Goal: Task Accomplishment & Management: Use online tool/utility

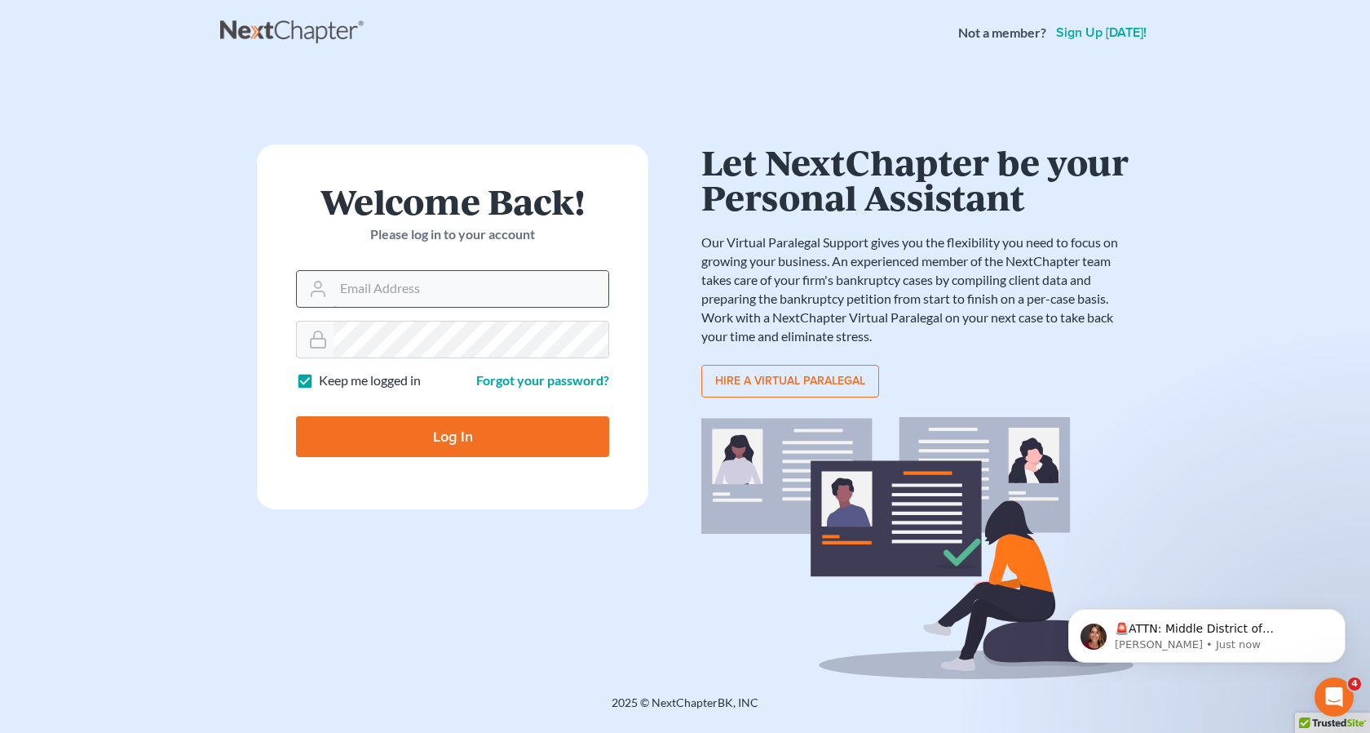
click at [374, 288] on input "Email Address" at bounding box center [471, 289] width 275 height 36
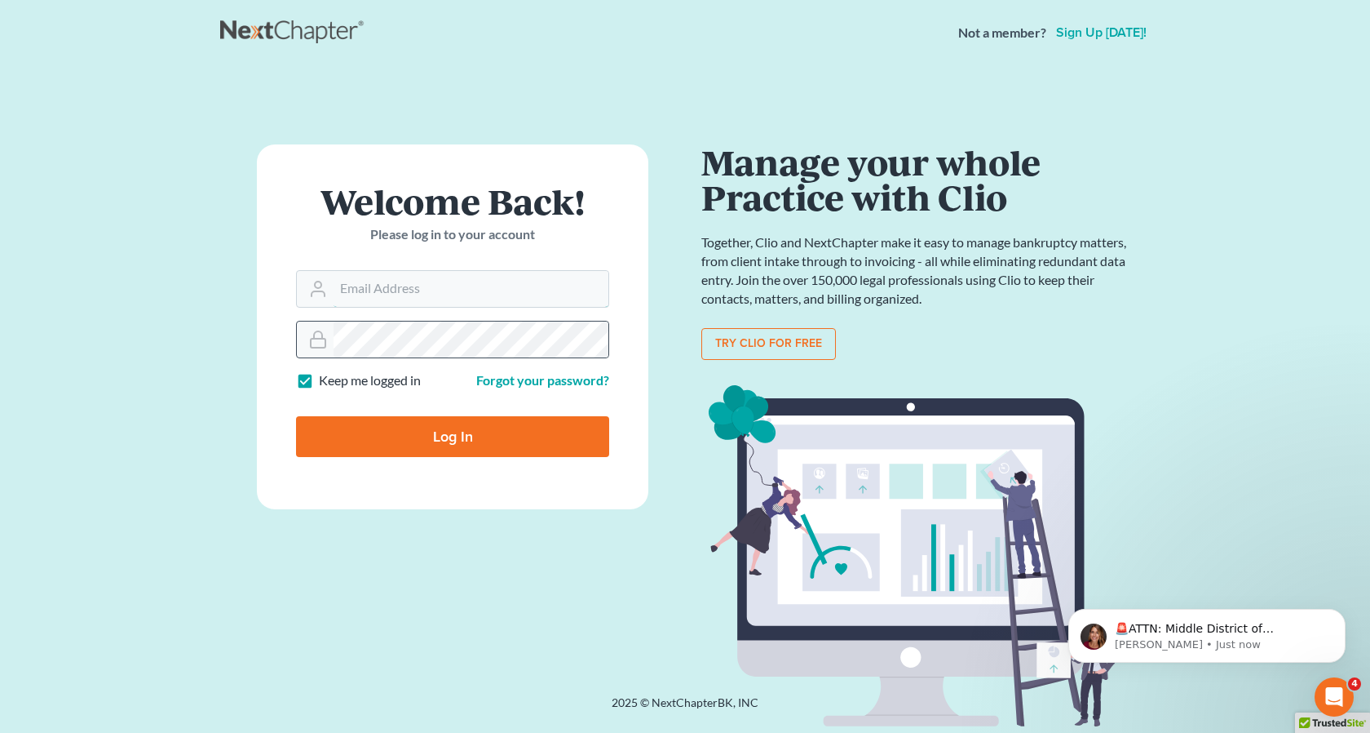
type input "[EMAIL_ADDRESS][DOMAIN_NAME]"
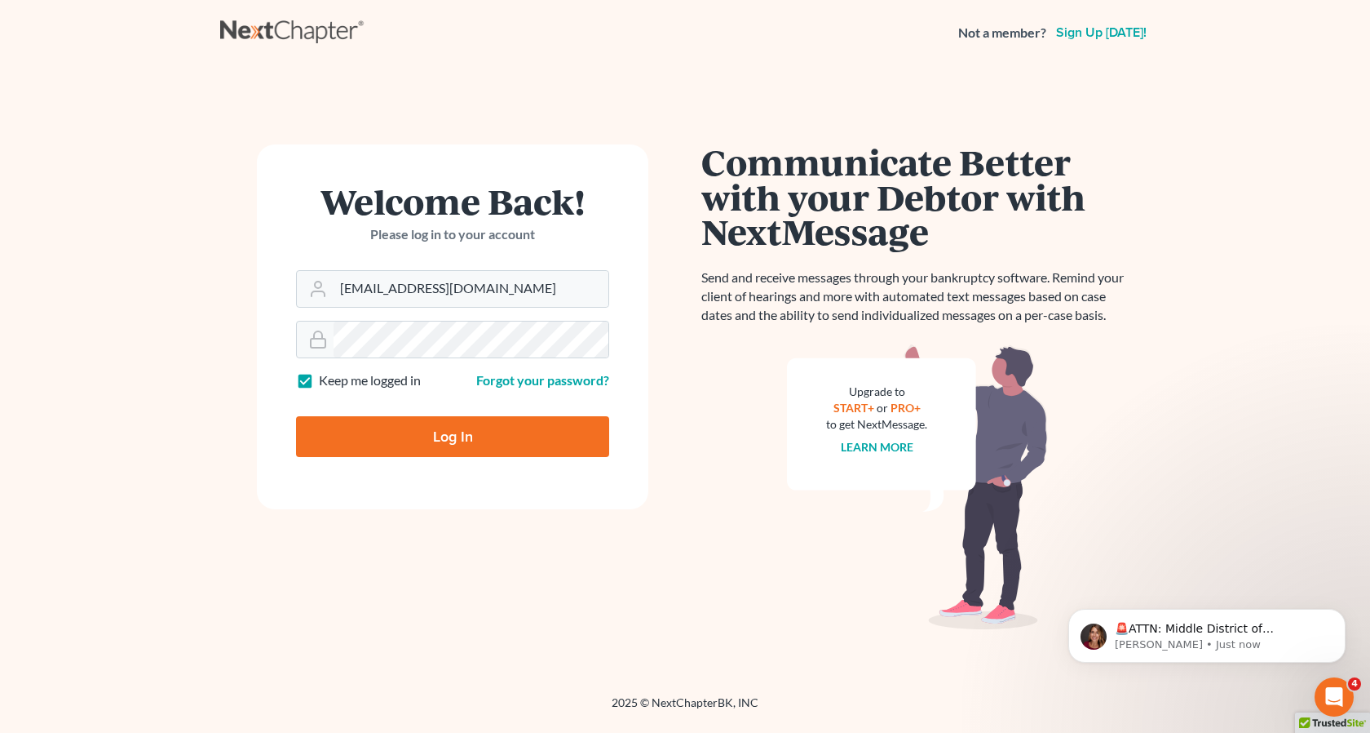
click at [454, 439] on input "Log In" at bounding box center [452, 436] width 313 height 41
type input "Thinking..."
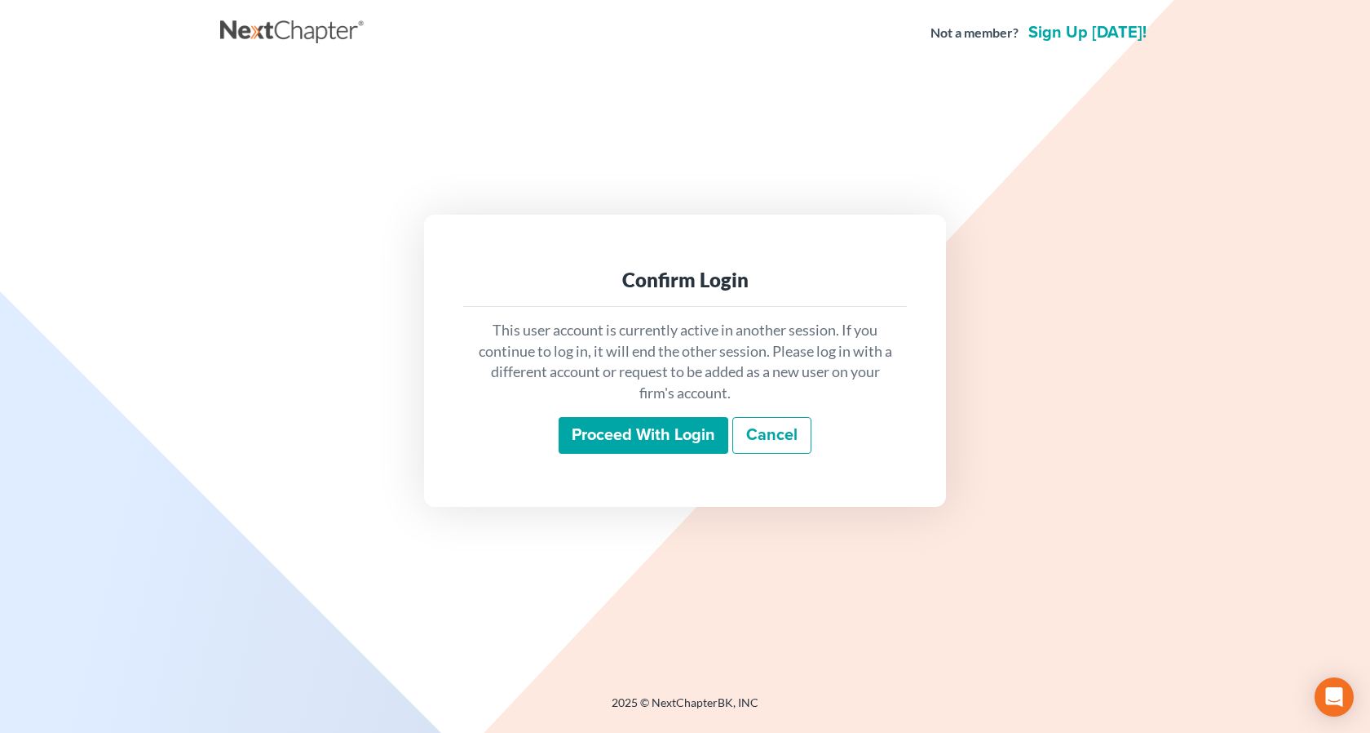
click at [671, 432] on input "Proceed with login" at bounding box center [644, 436] width 170 height 38
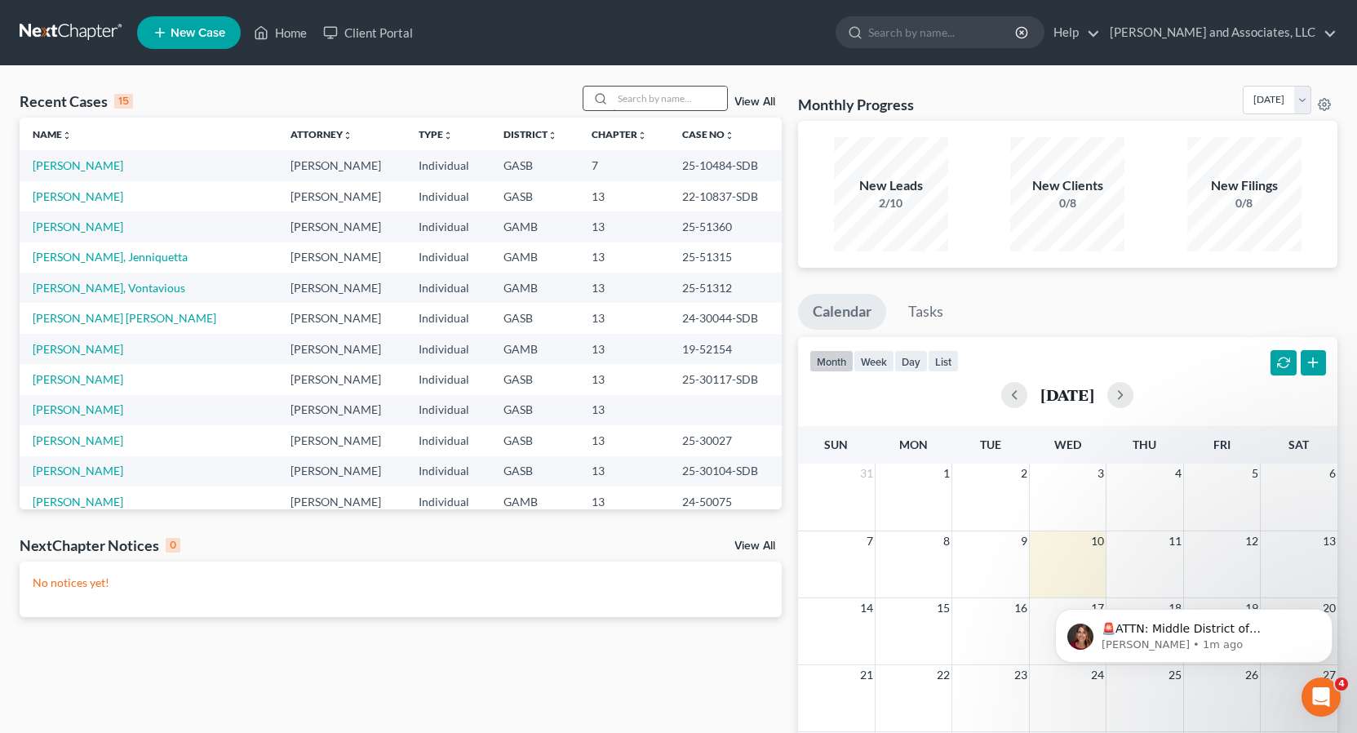
click at [632, 91] on input "search" at bounding box center [670, 98] width 114 height 24
click at [630, 96] on input "search" at bounding box center [670, 98] width 114 height 24
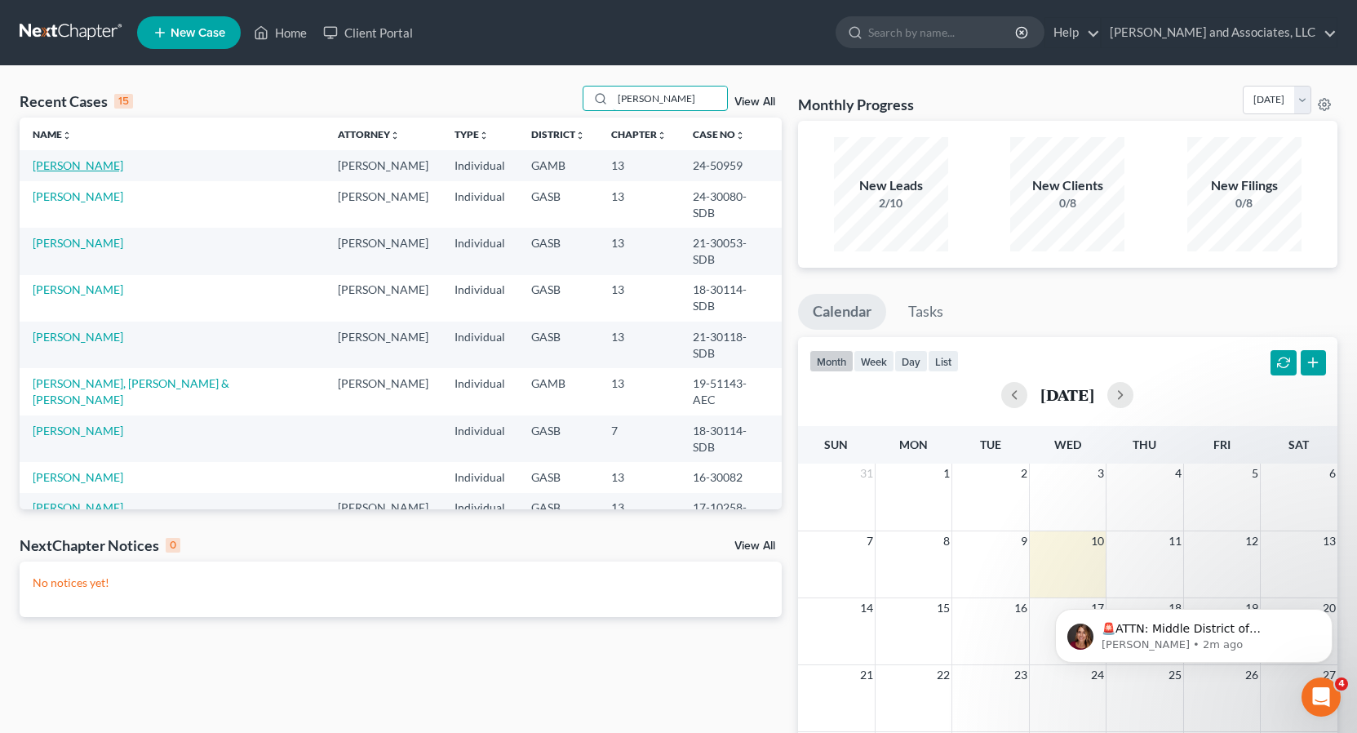
type input "Johnson"
click at [81, 167] on link "Johnson, Octavia" at bounding box center [78, 165] width 91 height 14
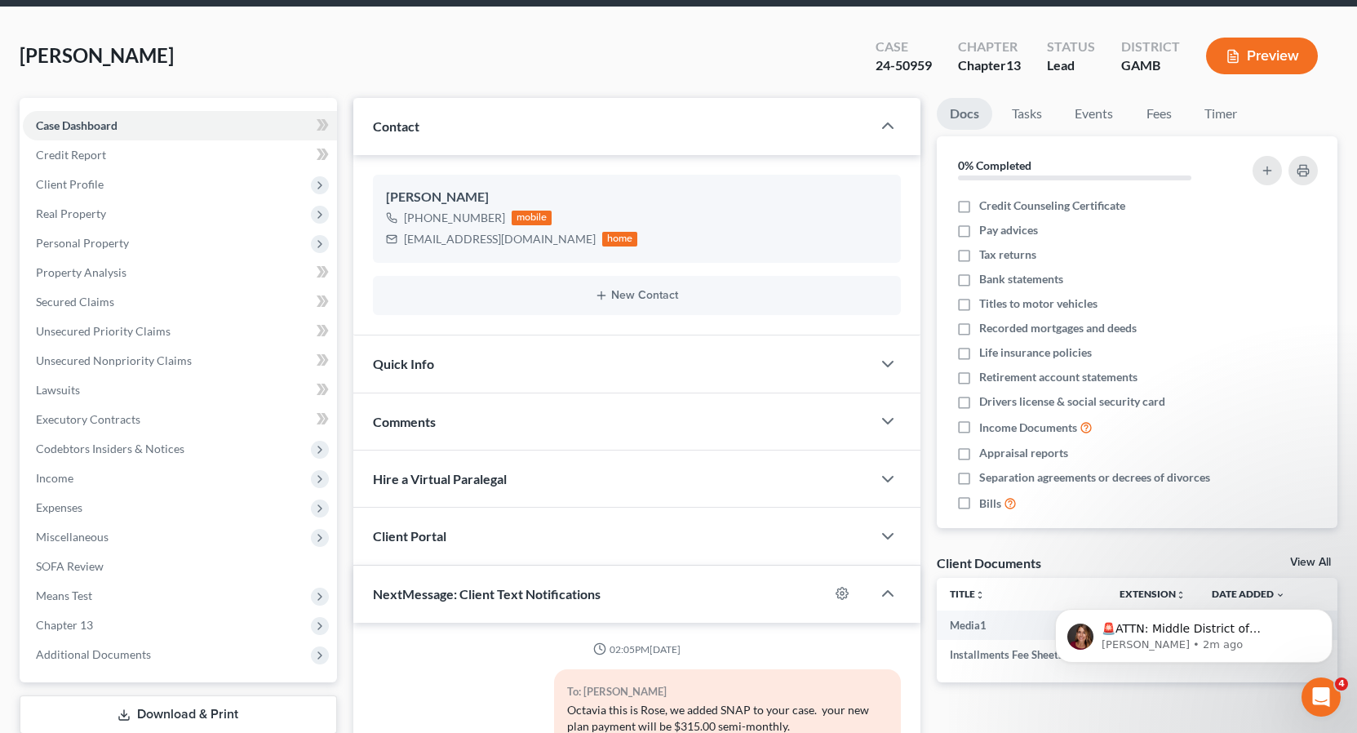
scroll to position [2617, 0]
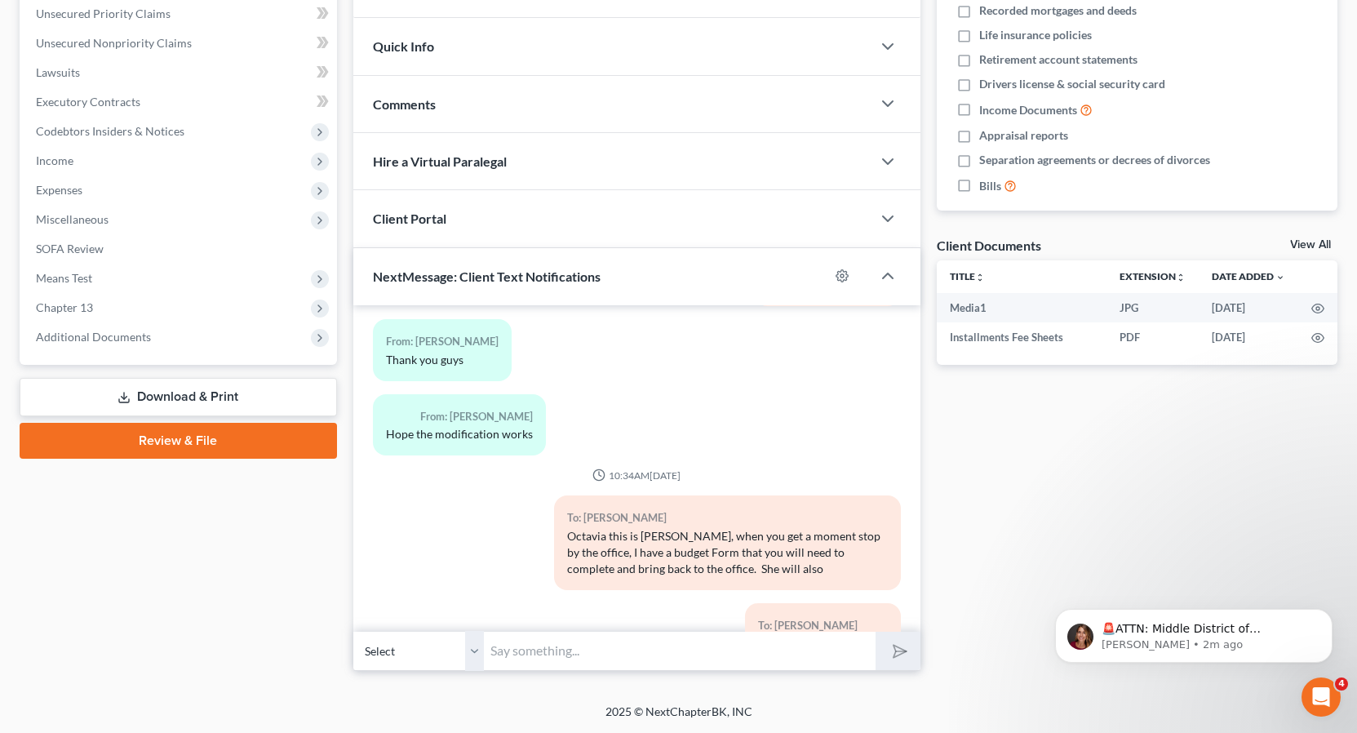
click at [476, 657] on select "Select +1 (478) 247-3275 - Octavia Johnson" at bounding box center [418, 651] width 131 height 40
click at [353, 631] on select "Select +1 (478) 247-3275 - Octavia Johnson" at bounding box center [418, 651] width 131 height 40
click at [509, 644] on input "text" at bounding box center [680, 651] width 392 height 40
click at [489, 650] on input "Octavia please give me a call" at bounding box center [680, 651] width 392 height 40
click at [824, 651] on input "Good Morning this is Rose from Attorney Walker's Octavia please give me a call" at bounding box center [680, 651] width 392 height 40
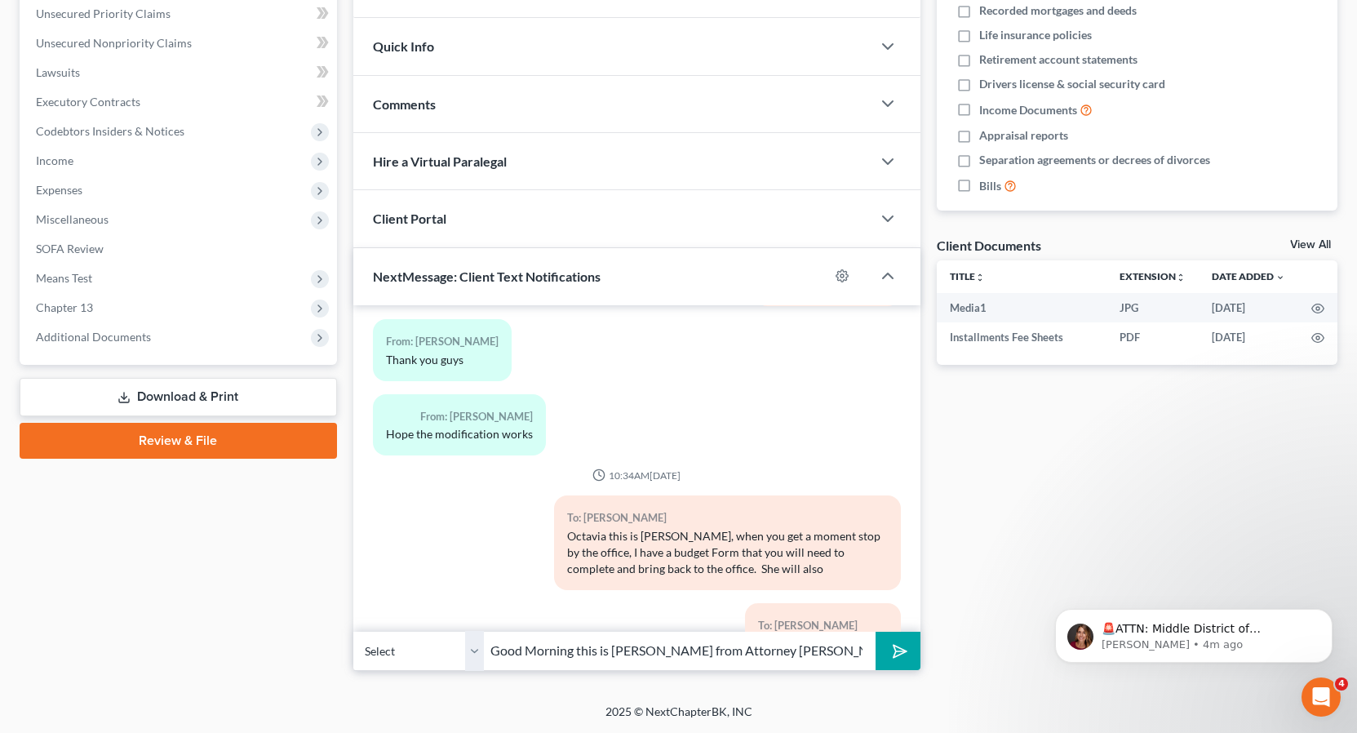
click at [865, 651] on input "Good Morning this is Rose from Attorney Walker's please give me a call" at bounding box center [680, 651] width 392 height 40
click at [752, 653] on input "Good Morning this is Rose from Attorney Walker's please give me a call at (478)…" at bounding box center [680, 651] width 392 height 40
type input "Good Morning this is Rose from Attorney Walker's please give me a call when you…"
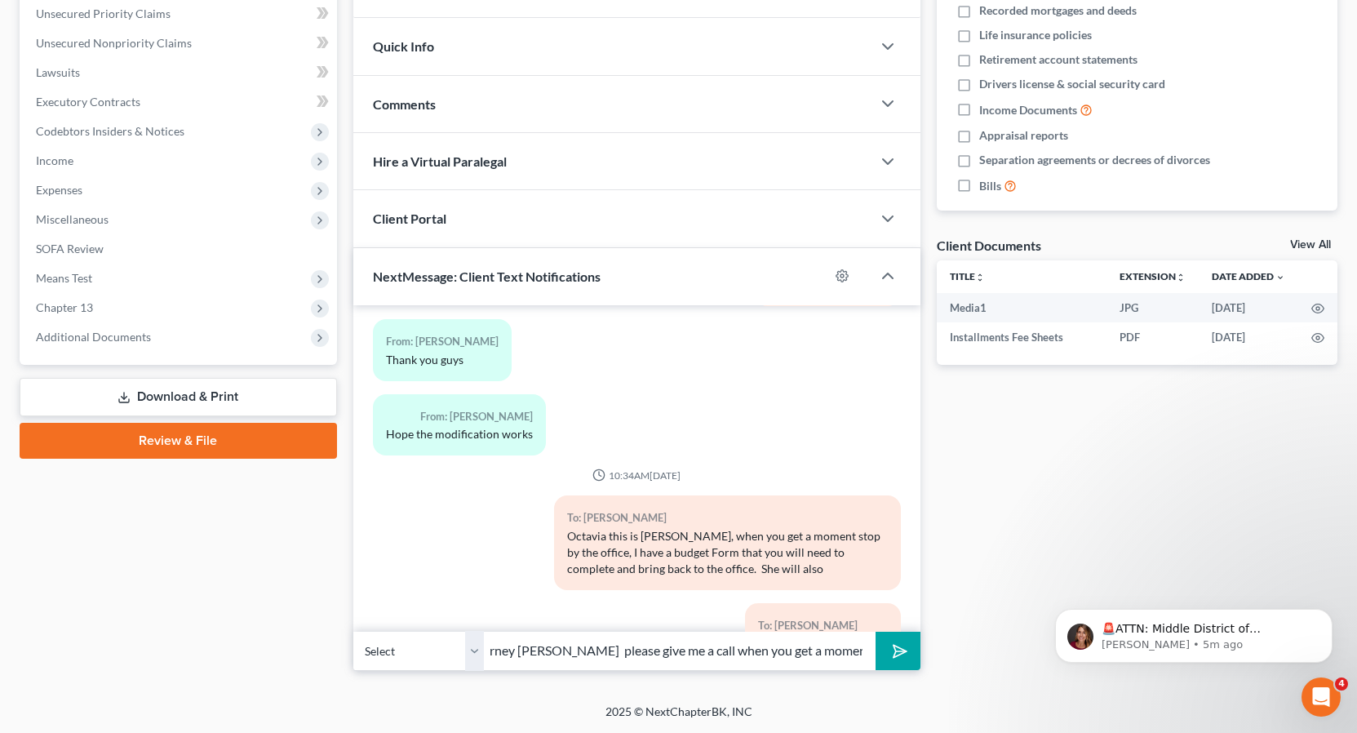
click at [875, 631] on button "submit" at bounding box center [897, 650] width 45 height 38
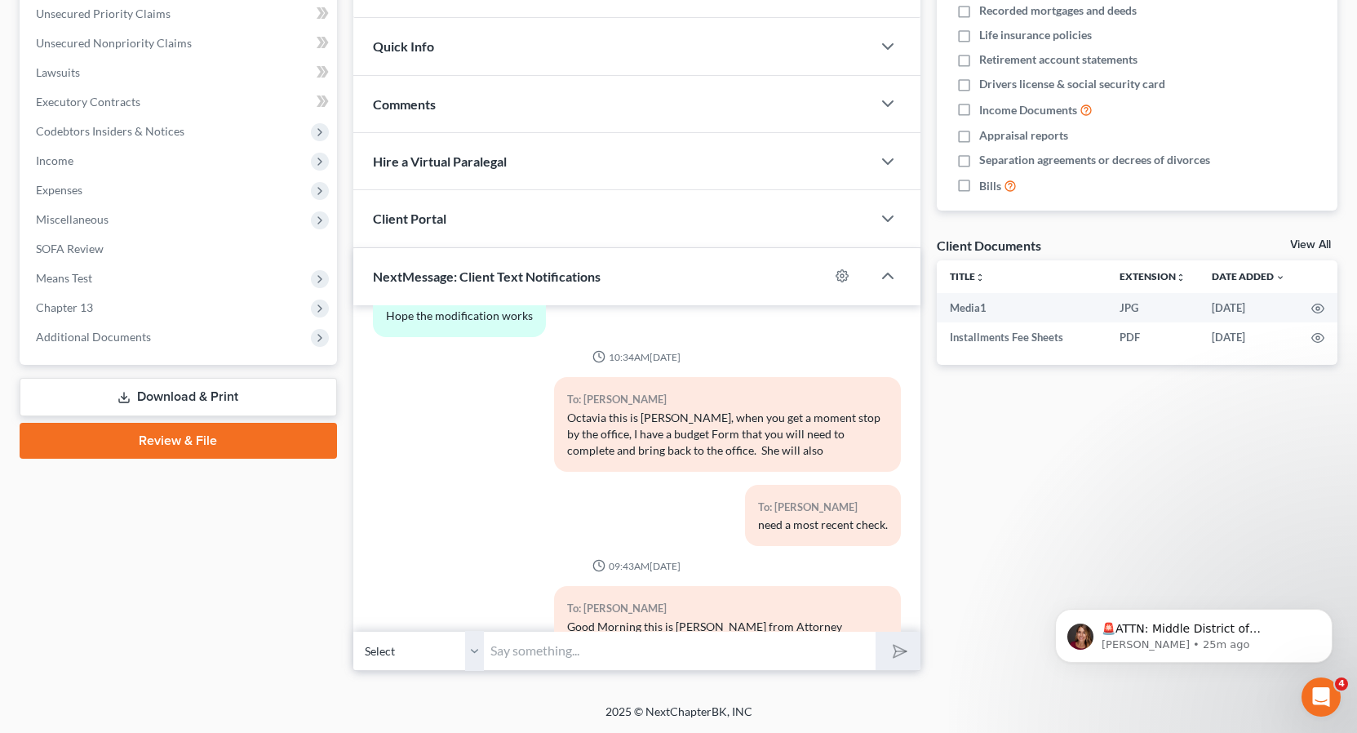
scroll to position [0, 0]
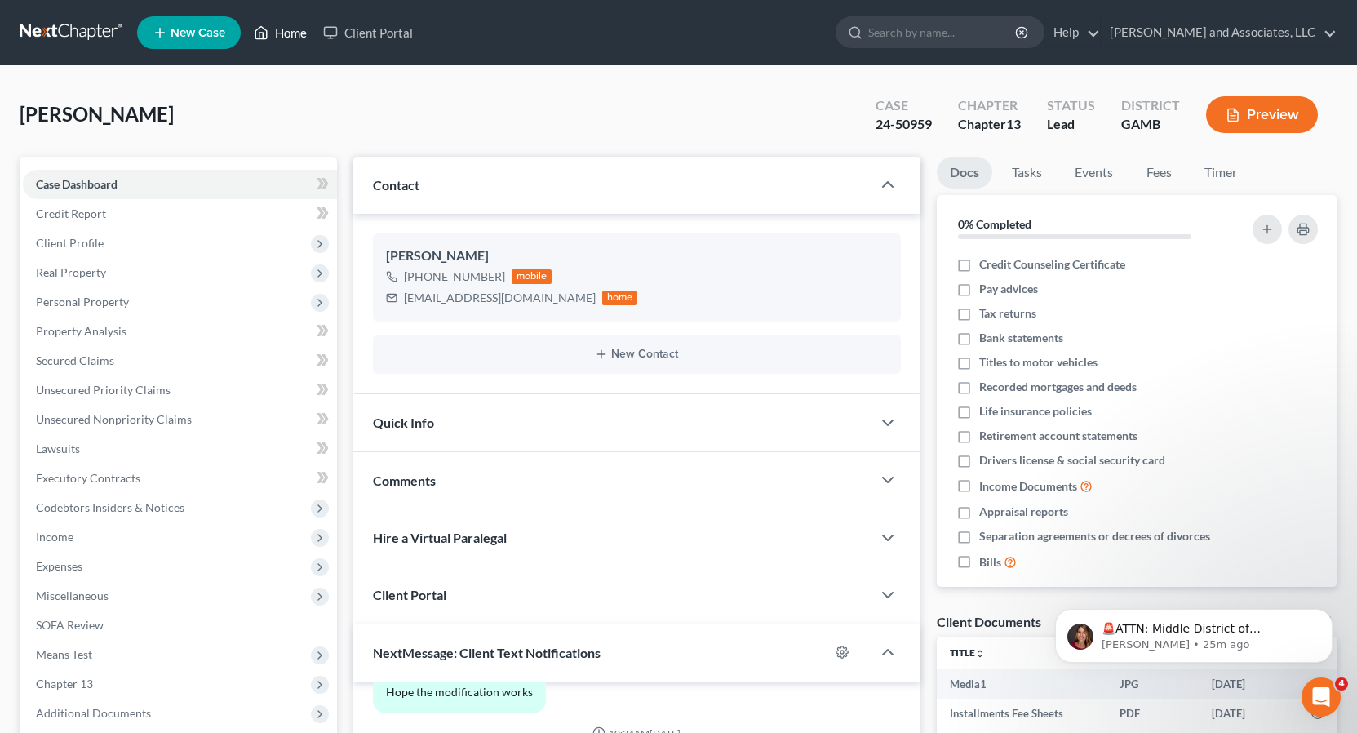
click at [286, 32] on link "Home" at bounding box center [280, 32] width 69 height 29
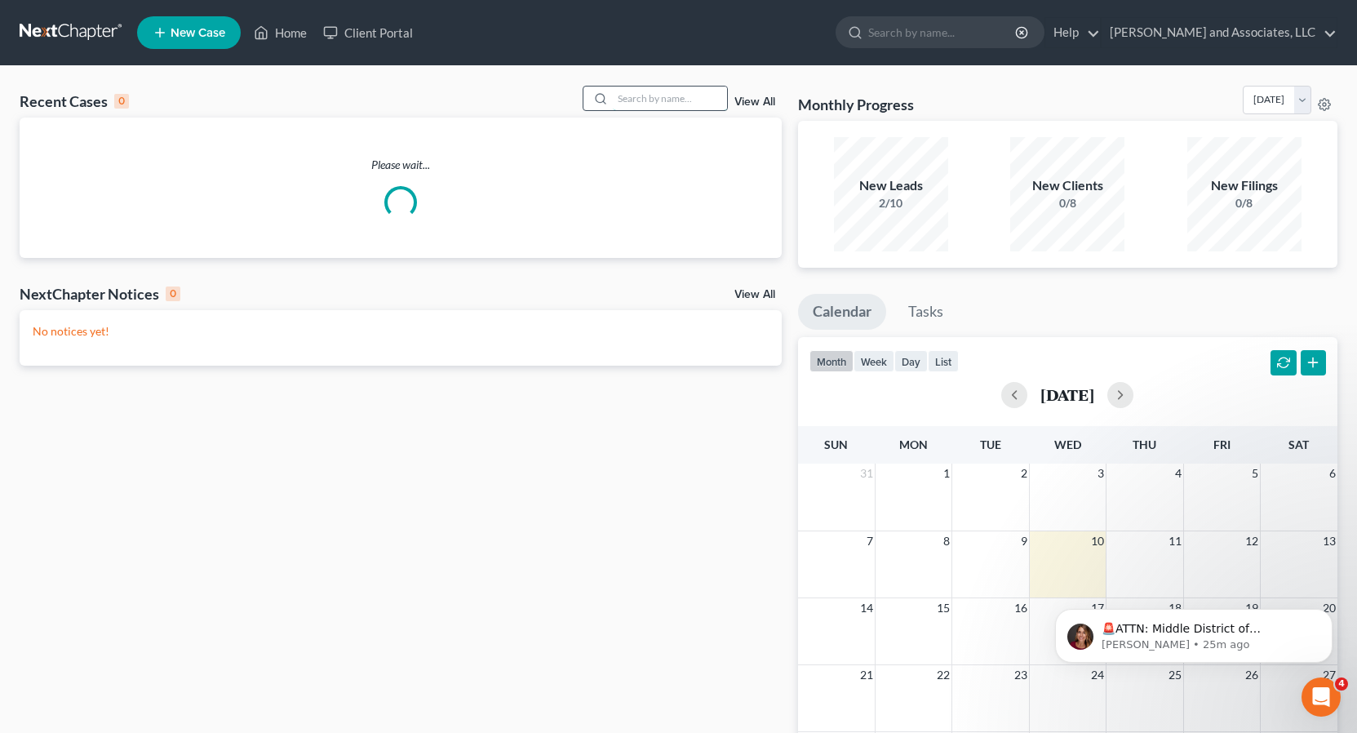
click at [642, 100] on input "search" at bounding box center [670, 98] width 114 height 24
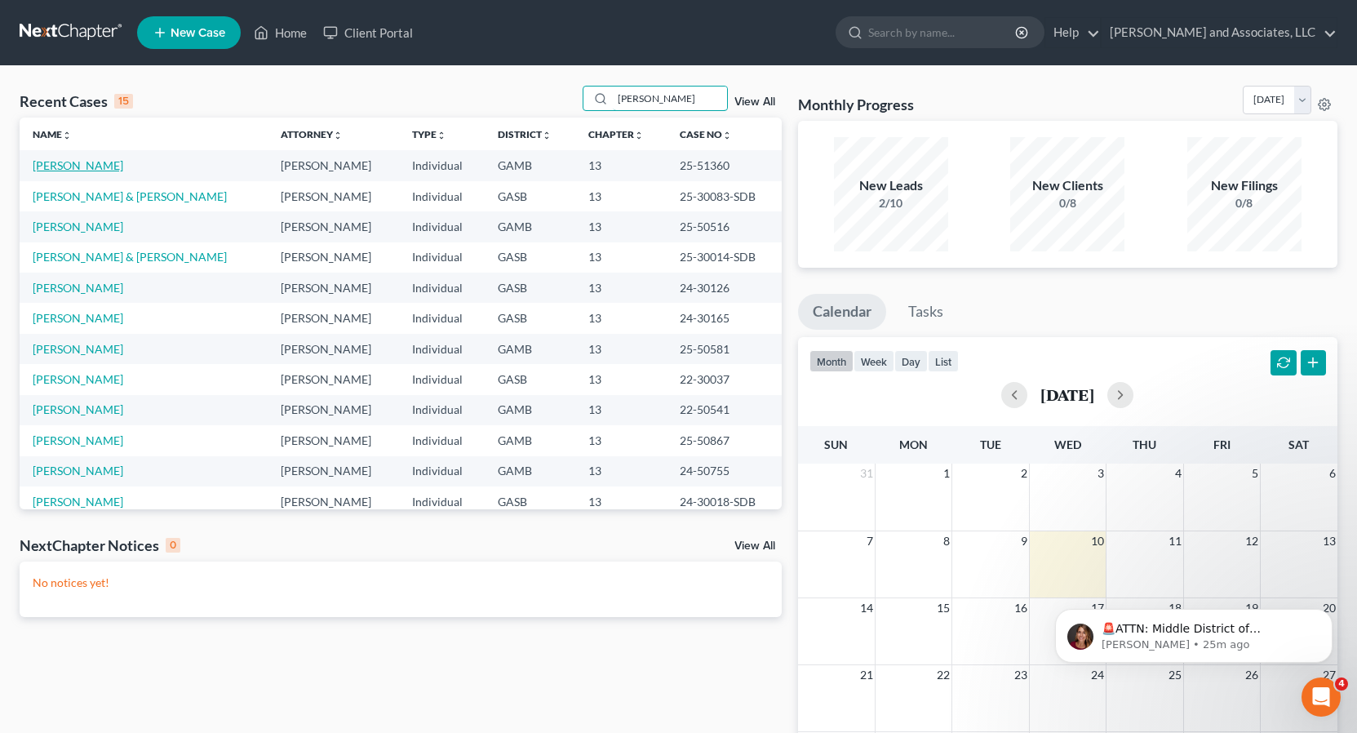
type input "Williams"
click at [100, 164] on link "Williams, Patricia" at bounding box center [78, 165] width 91 height 14
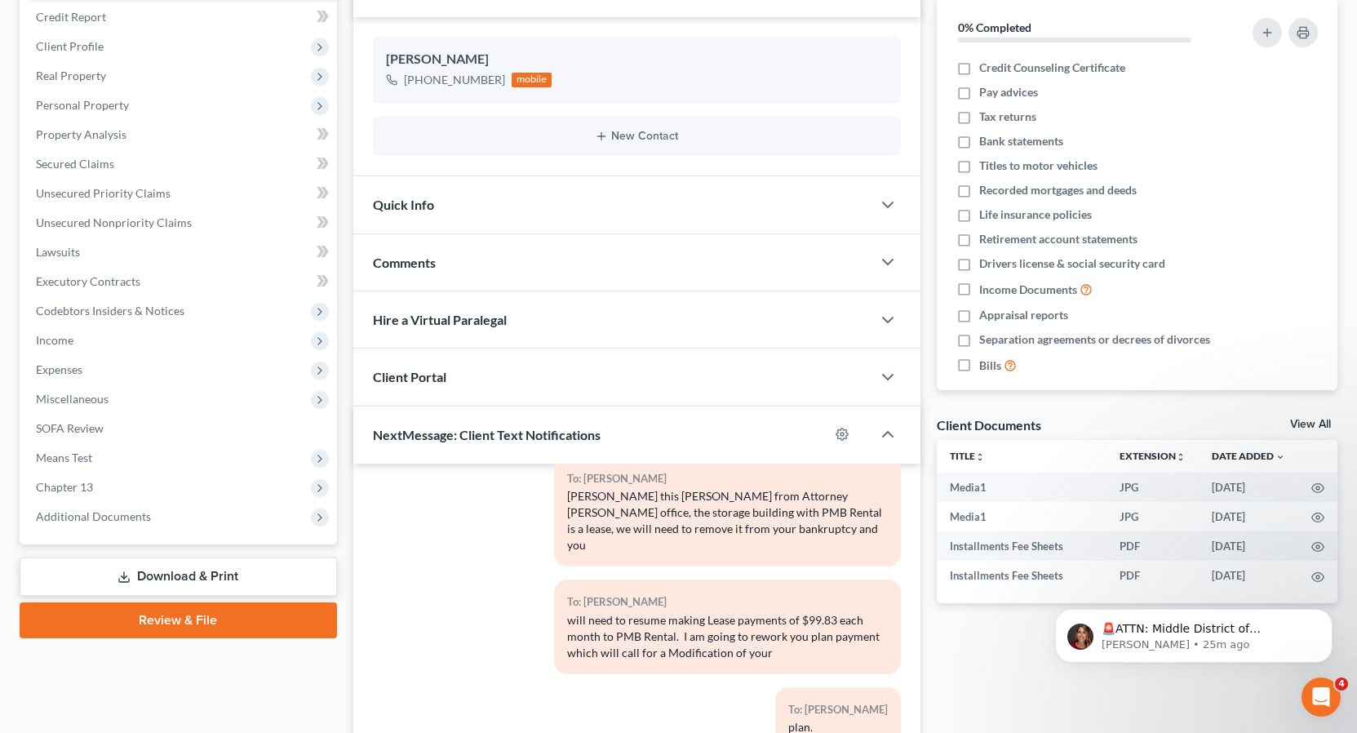
scroll to position [188, 0]
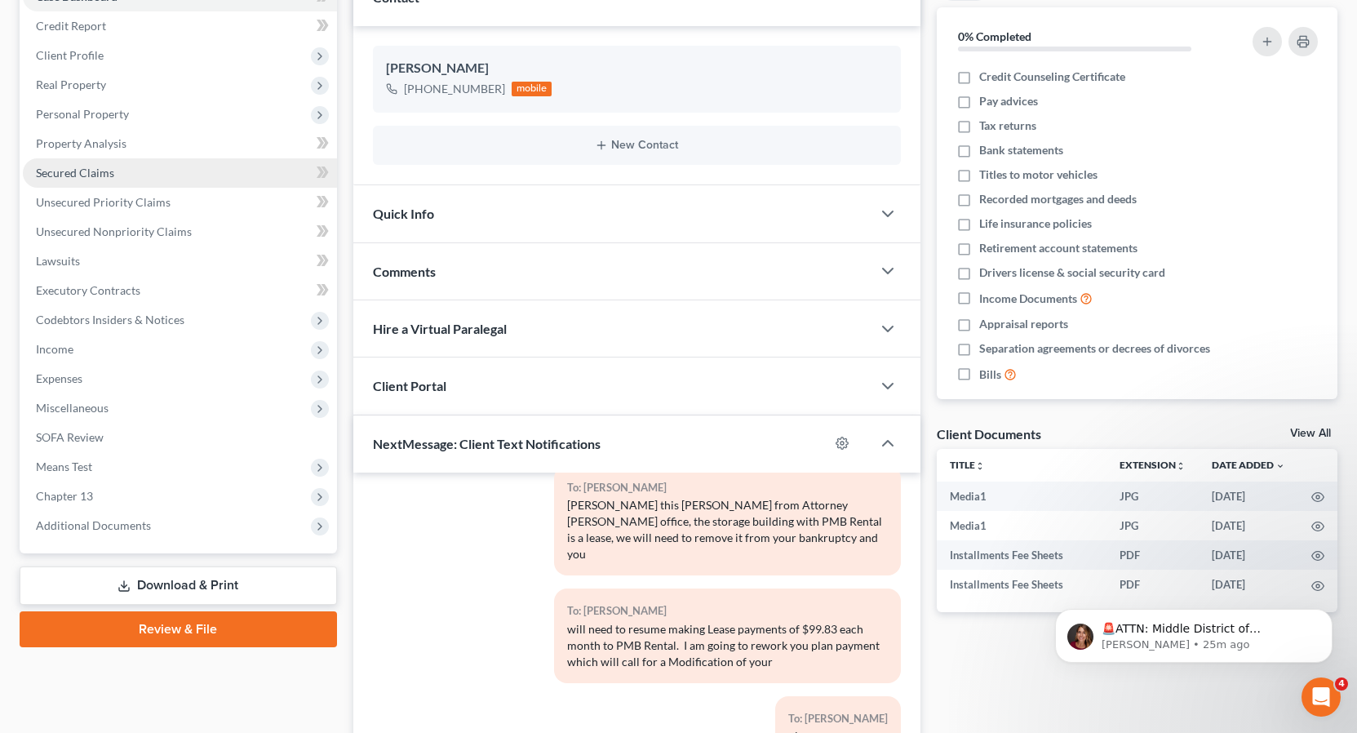
click at [103, 172] on span "Secured Claims" at bounding box center [75, 173] width 78 height 14
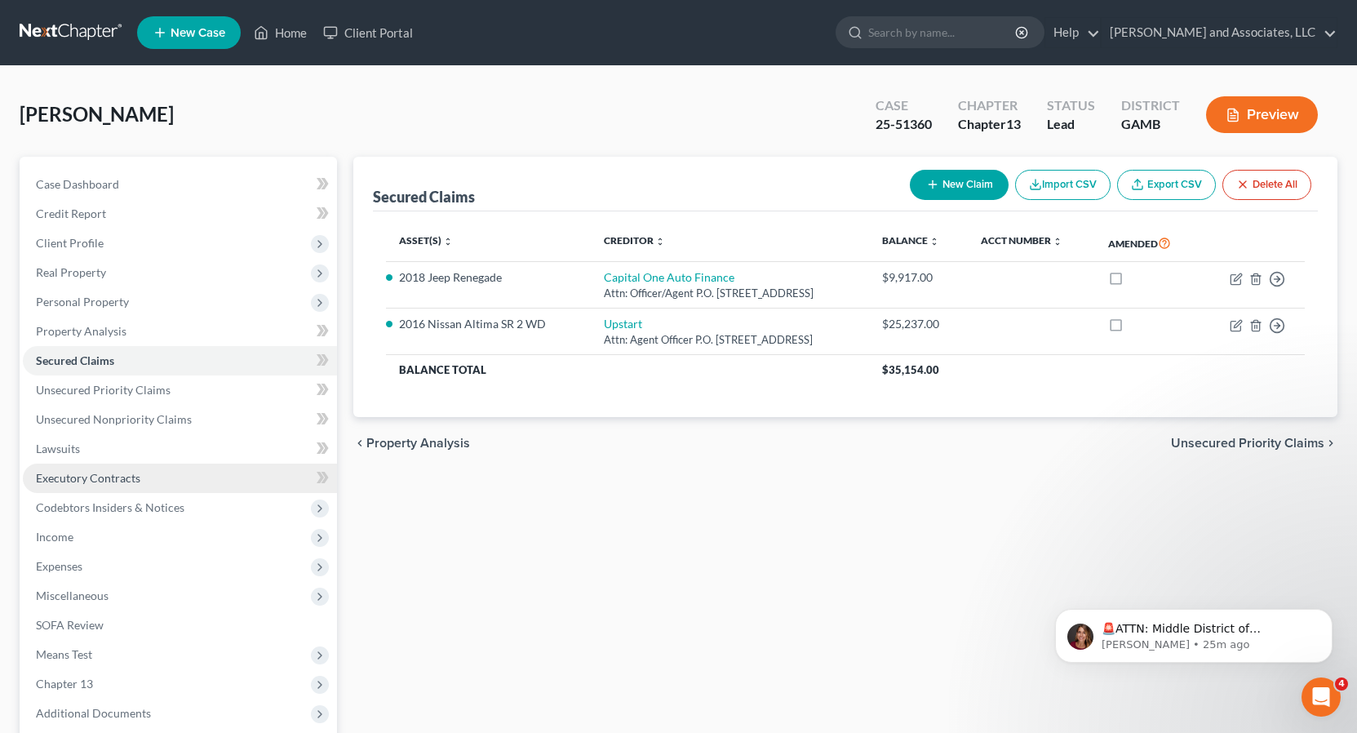
click at [130, 476] on span "Executory Contracts" at bounding box center [88, 478] width 104 height 14
